Goal: Complete application form

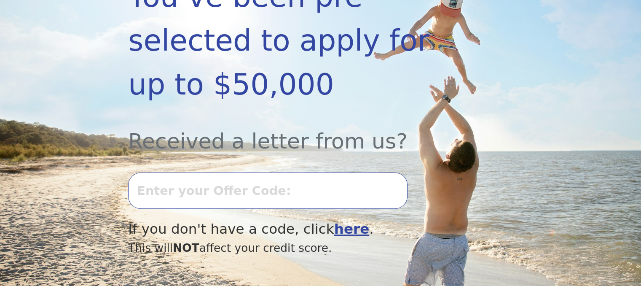
scroll to position [211, 0]
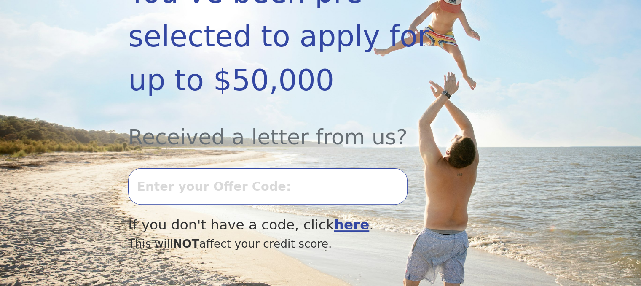
click at [209, 190] on input "text" at bounding box center [267, 186] width 279 height 36
click at [214, 182] on input "text" at bounding box center [267, 186] width 279 height 36
click at [103, 224] on section "Dear Valued Customer You’ve been pre-selected to apply for up to $50,000 Receiv…" at bounding box center [320, 126] width 641 height 492
click at [352, 224] on b "here" at bounding box center [351, 224] width 35 height 16
click at [252, 166] on div at bounding box center [291, 183] width 327 height 61
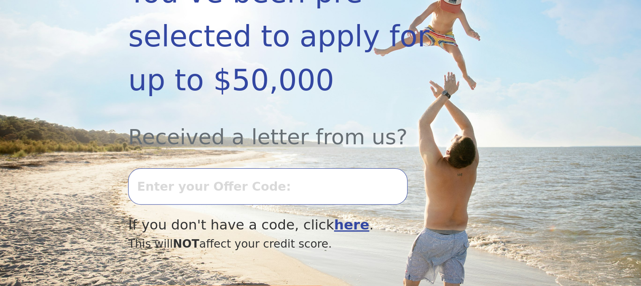
click at [252, 183] on input "text" at bounding box center [267, 186] width 279 height 36
type input "0923K-141184"
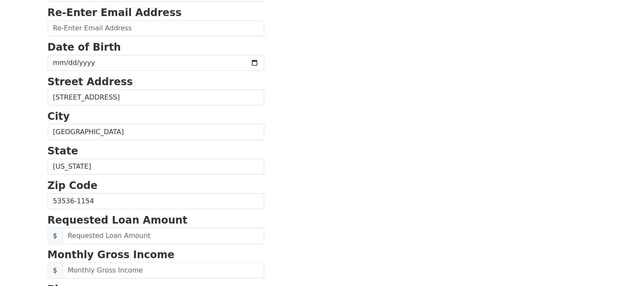
scroll to position [168, 0]
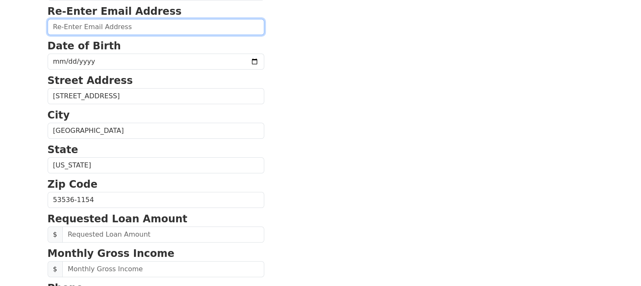
click at [116, 19] on input "email" at bounding box center [156, 27] width 216 height 16
type input "nicholle222444#@[DOMAIN_NAME]"
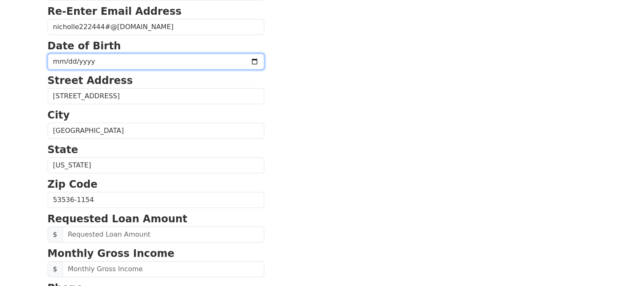
click at [53, 61] on input "date" at bounding box center [156, 61] width 216 height 16
type input "[DATE]"
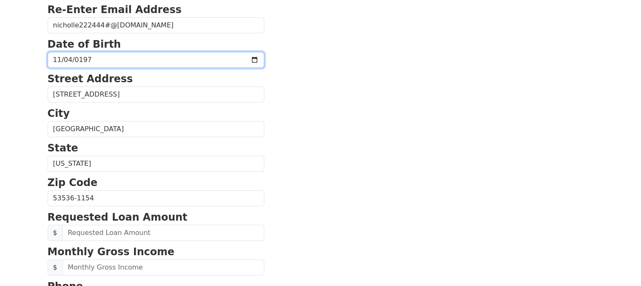
scroll to position [379, 0]
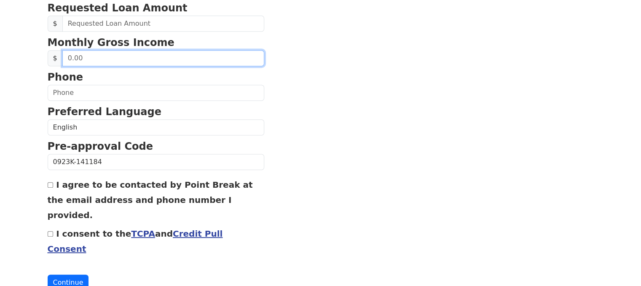
click at [110, 59] on input "text" at bounding box center [163, 58] width 202 height 16
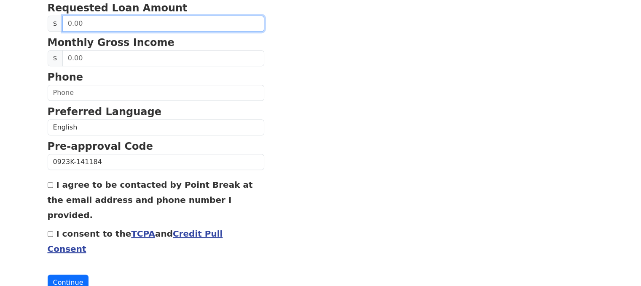
click at [120, 26] on input "text" at bounding box center [163, 24] width 202 height 16
